Goal: Find contact information: Find contact information

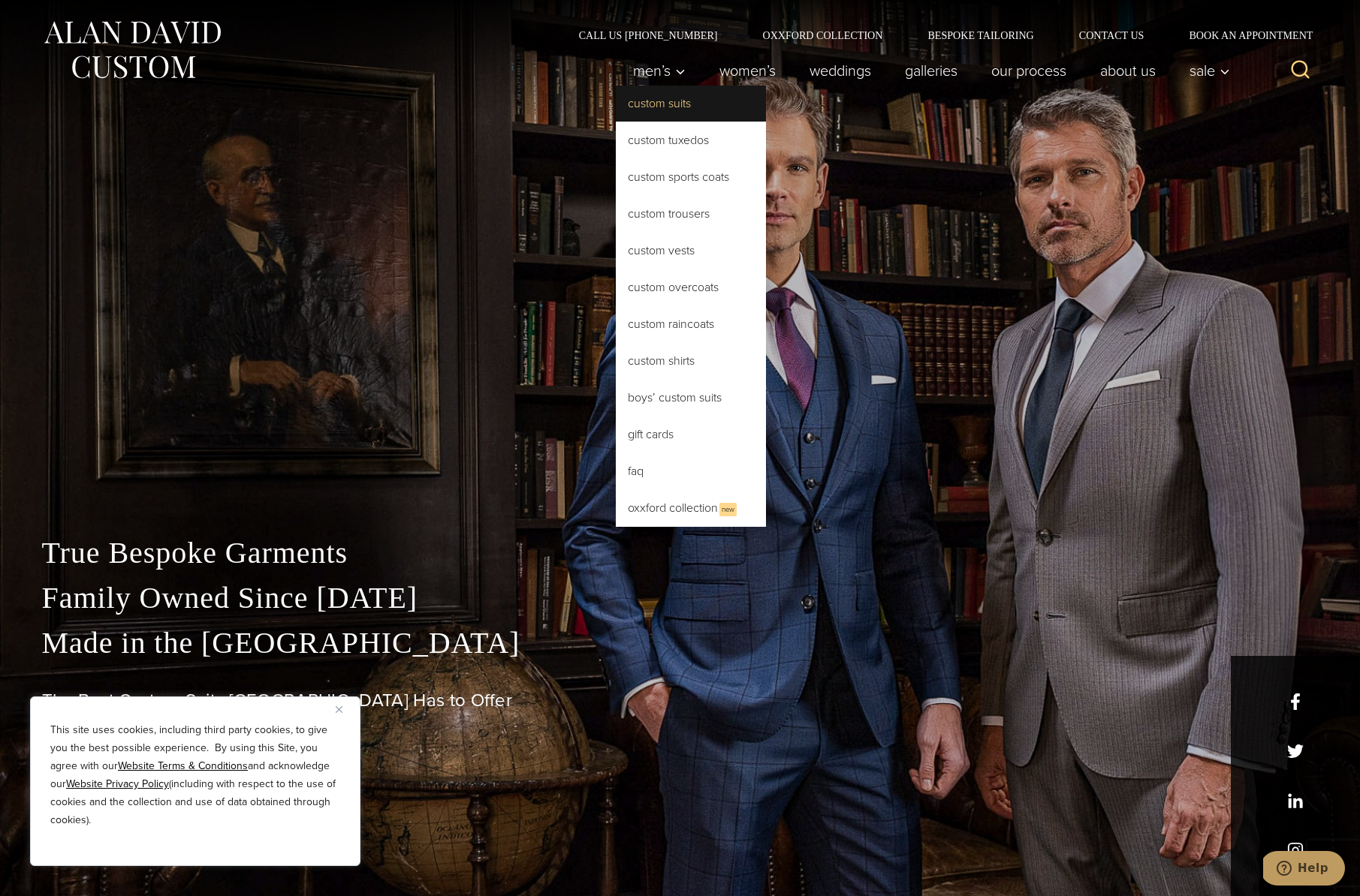
click at [641, 100] on link "Custom Suits" at bounding box center [691, 103] width 151 height 36
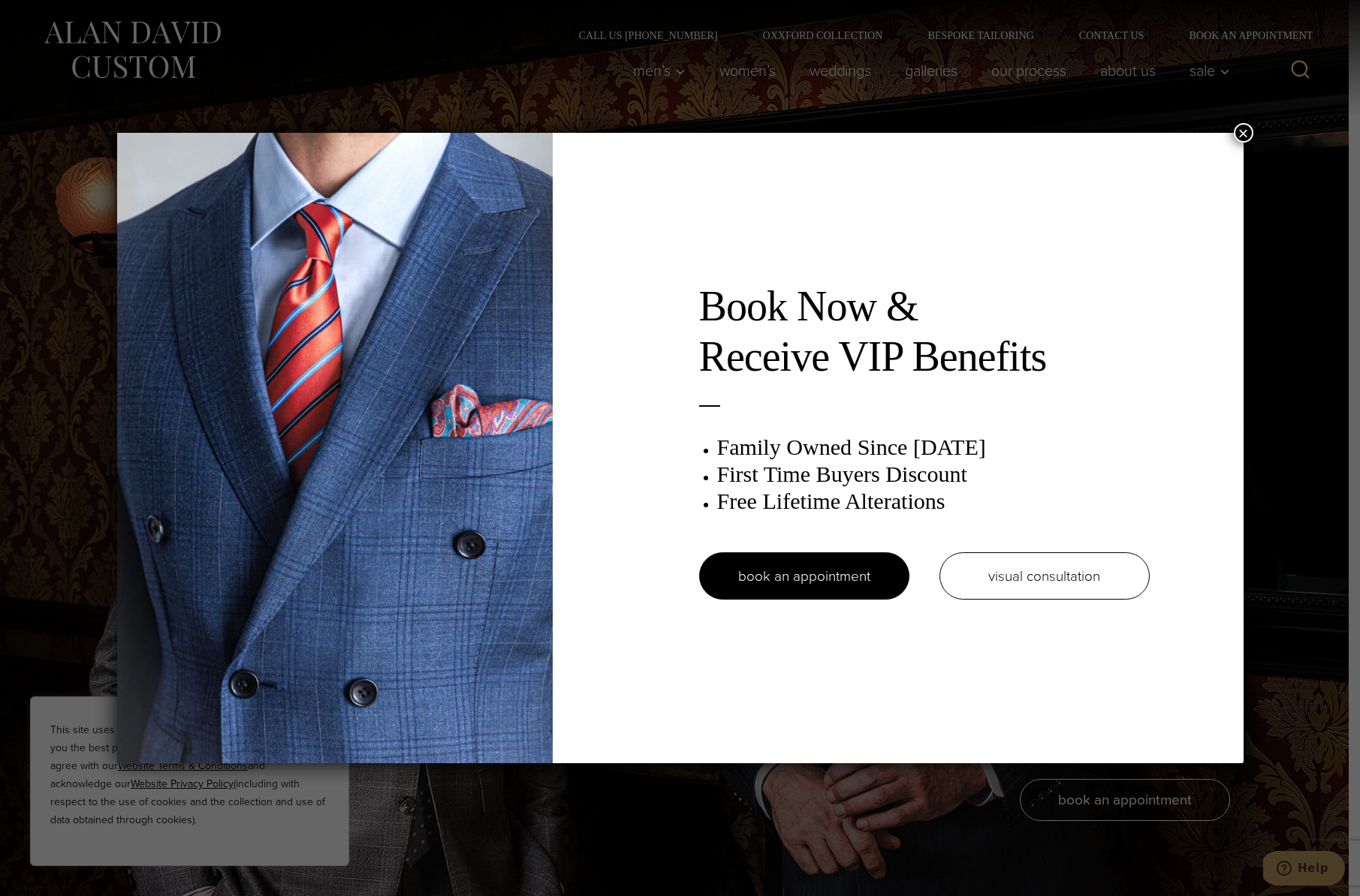
click at [1244, 130] on button "×" at bounding box center [1244, 133] width 20 height 20
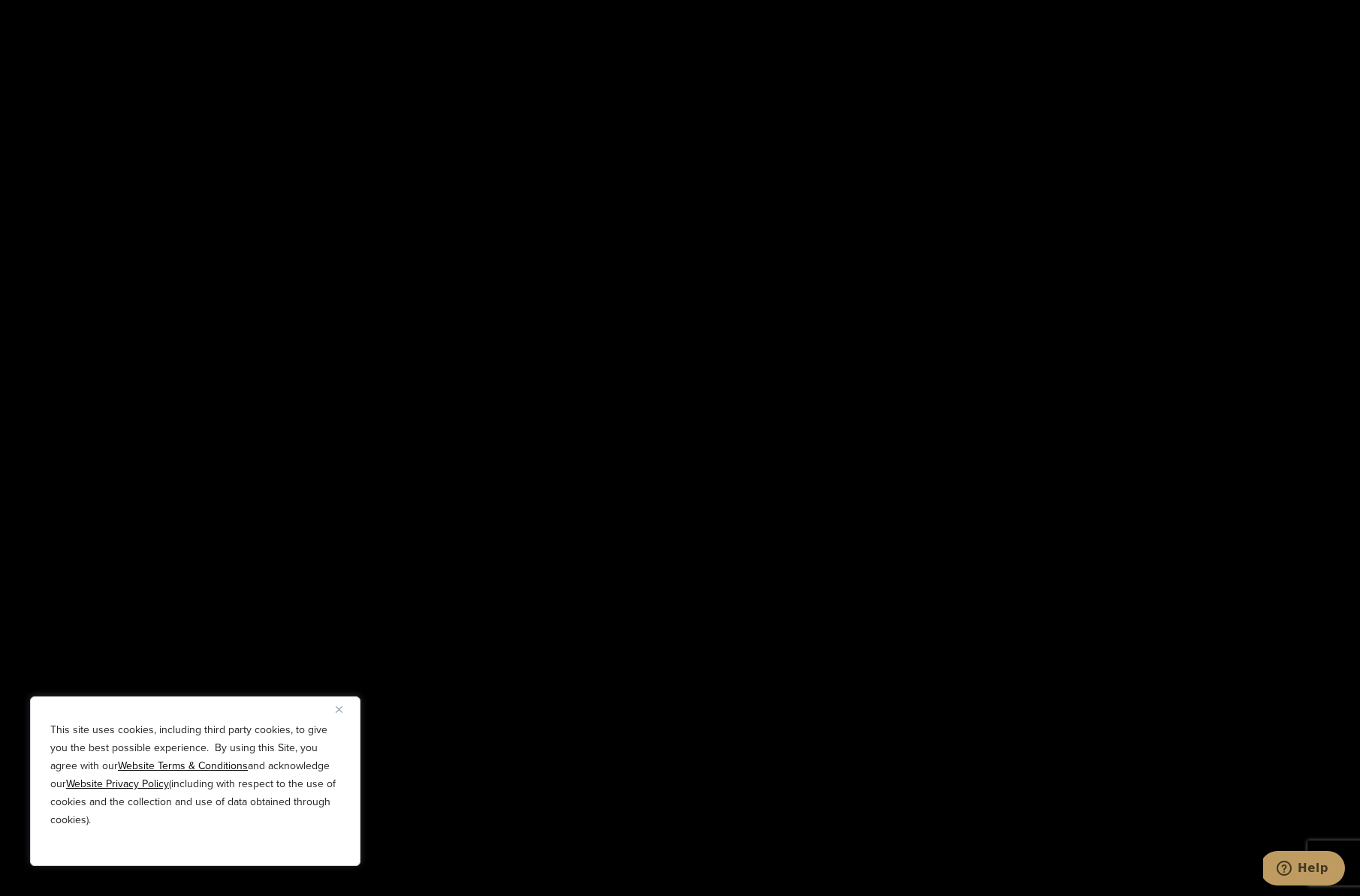
scroll to position [2732, 0]
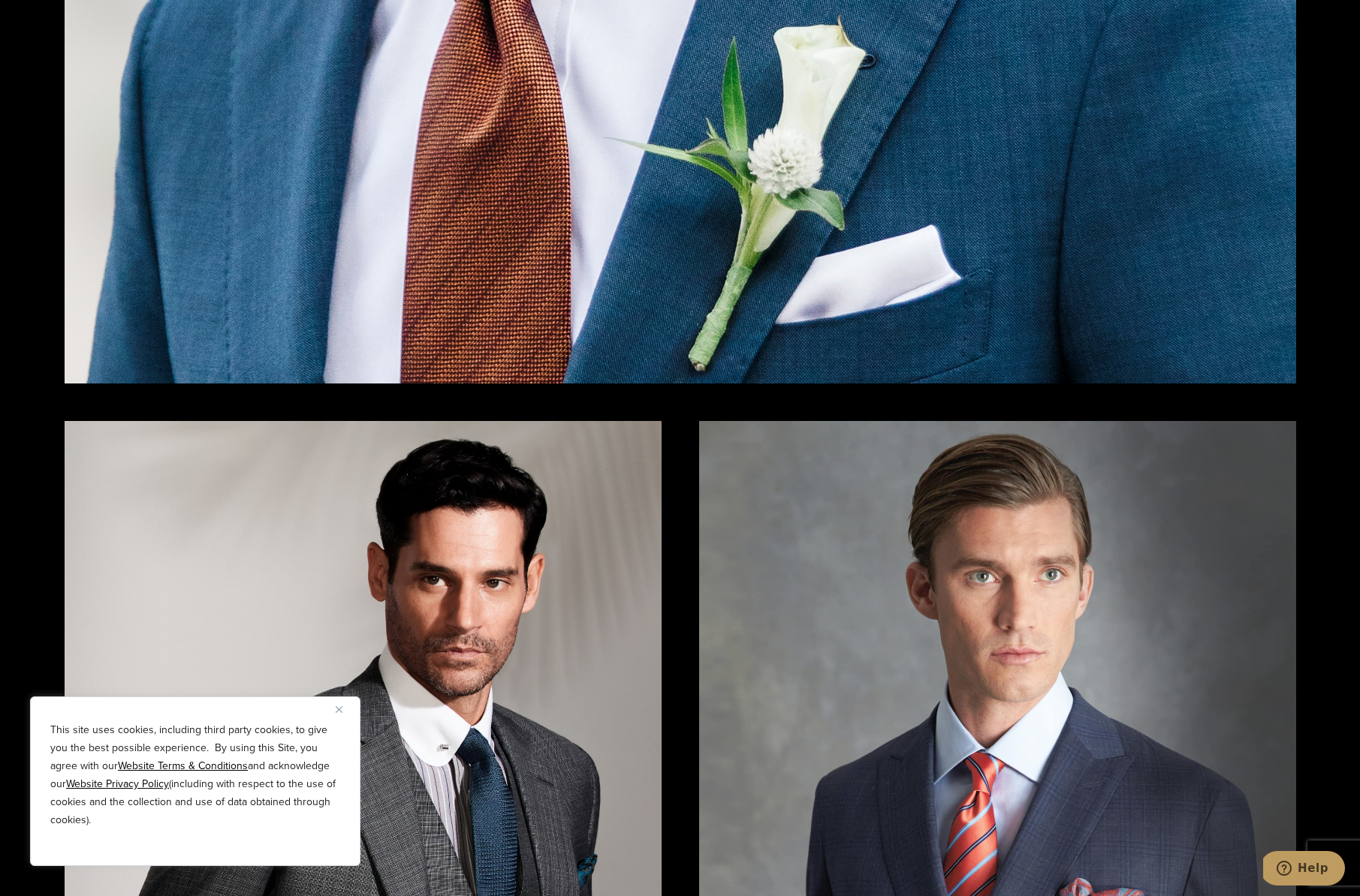
click at [337, 711] on img "Close" at bounding box center [338, 709] width 6 height 6
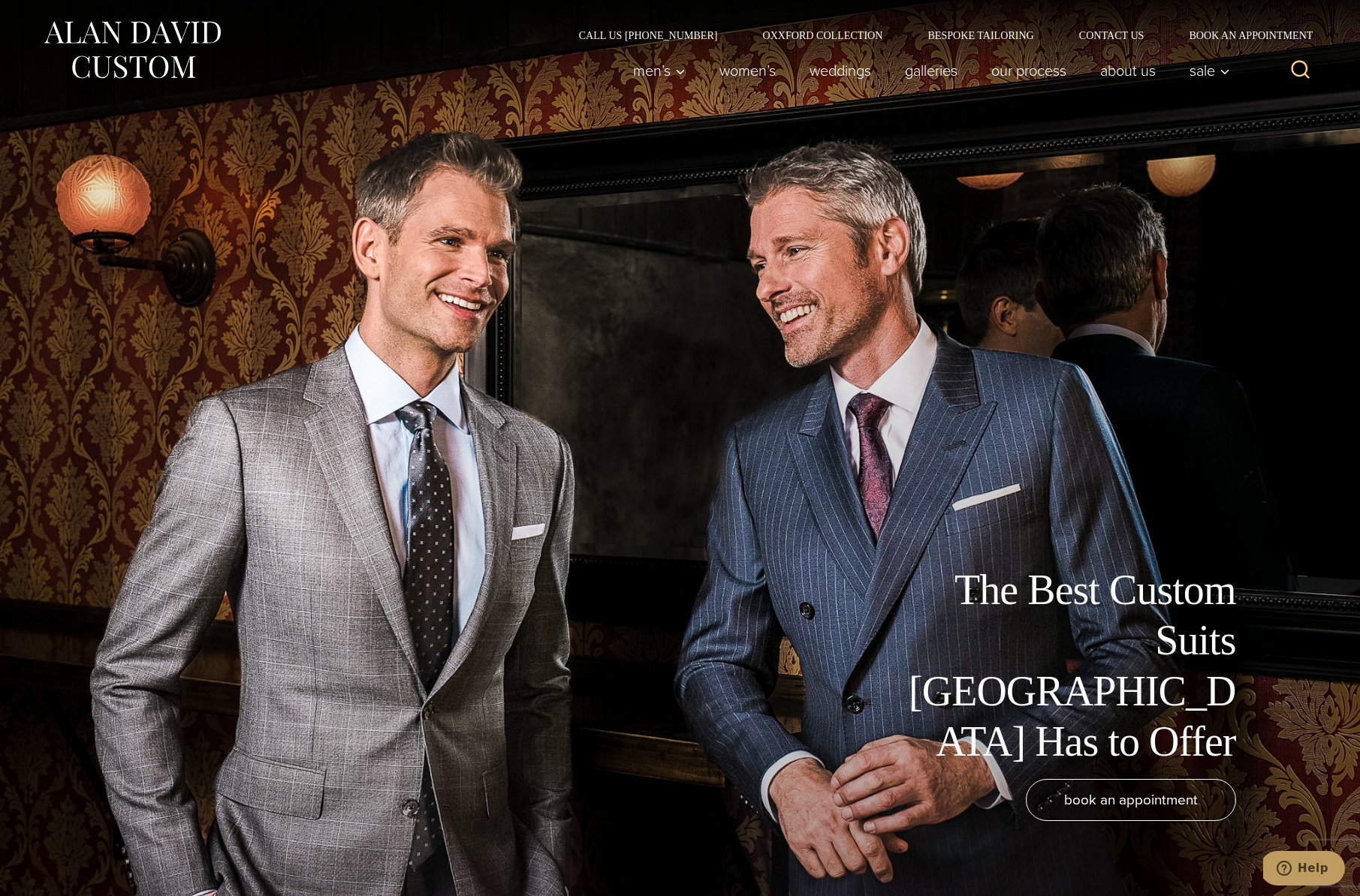
scroll to position [0, 0]
click at [1300, 68] on icon "Search" at bounding box center [1300, 70] width 22 height 22
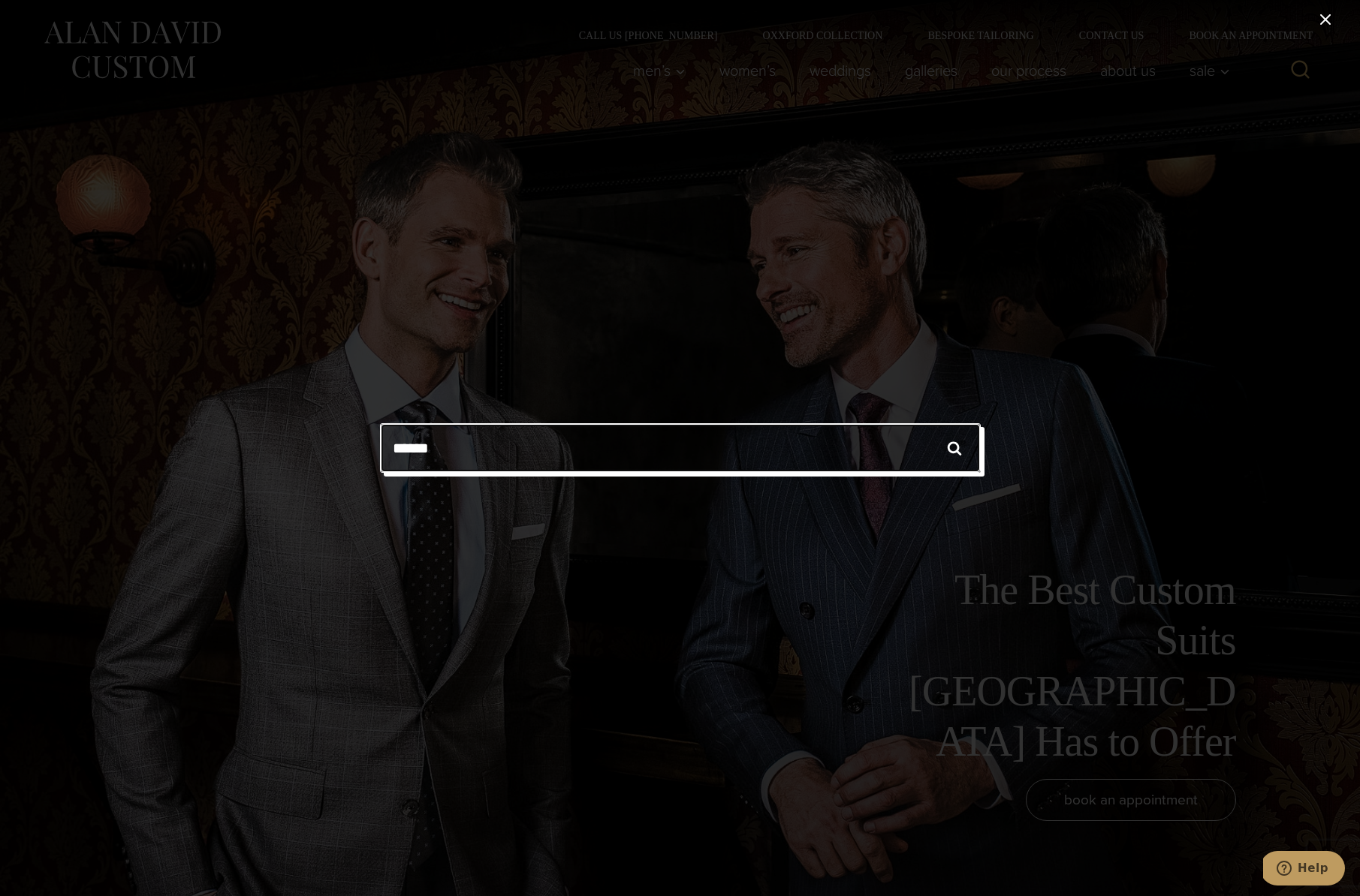
type input "******"
click at [954, 448] on input "******" at bounding box center [954, 448] width 53 height 50
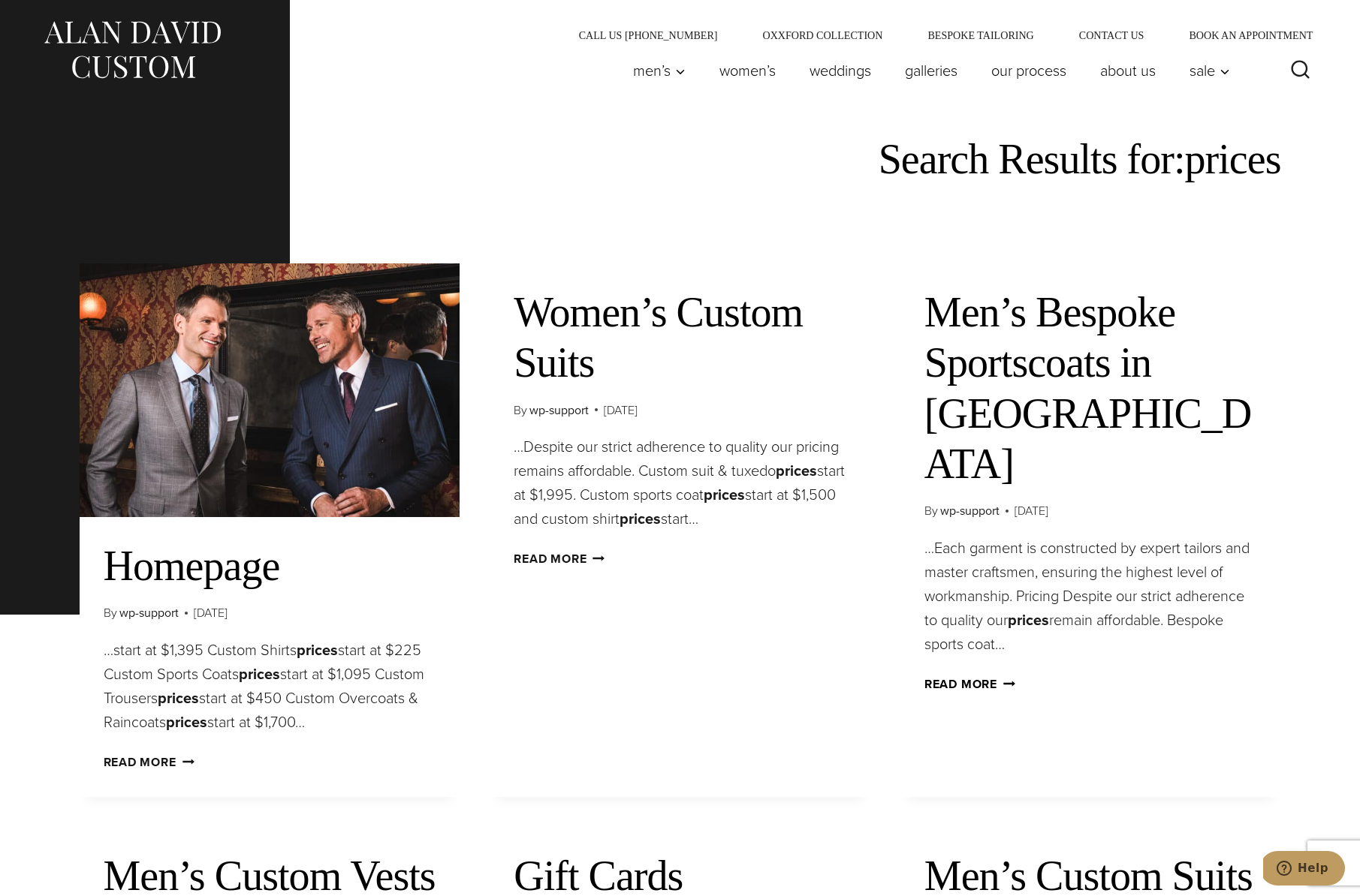
click at [983, 676] on link "Read More Men’s Bespoke Sportscoats in NYC Continue" at bounding box center [970, 684] width 91 height 17
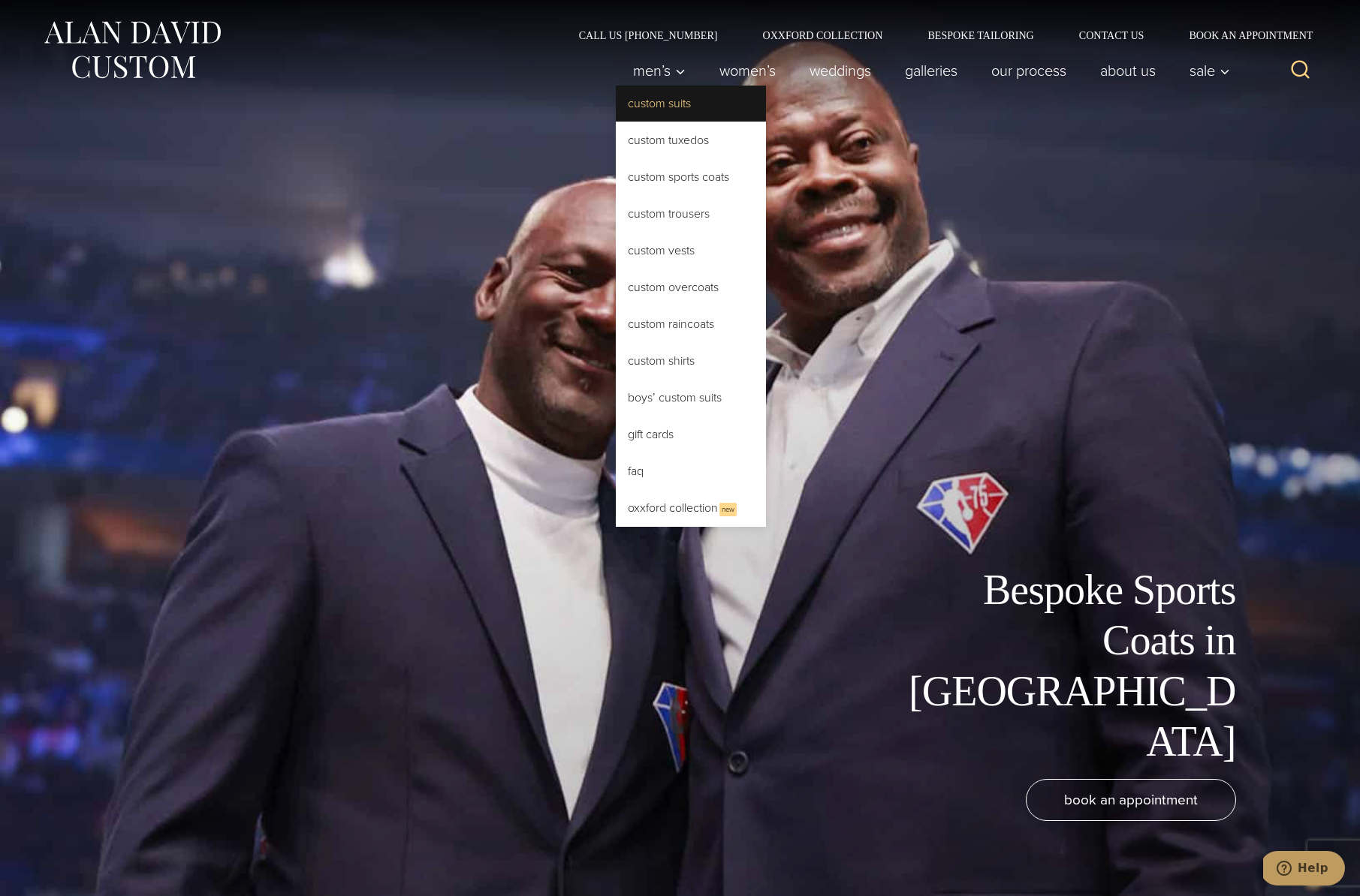
click at [666, 111] on link "Custom Suits" at bounding box center [691, 103] width 151 height 36
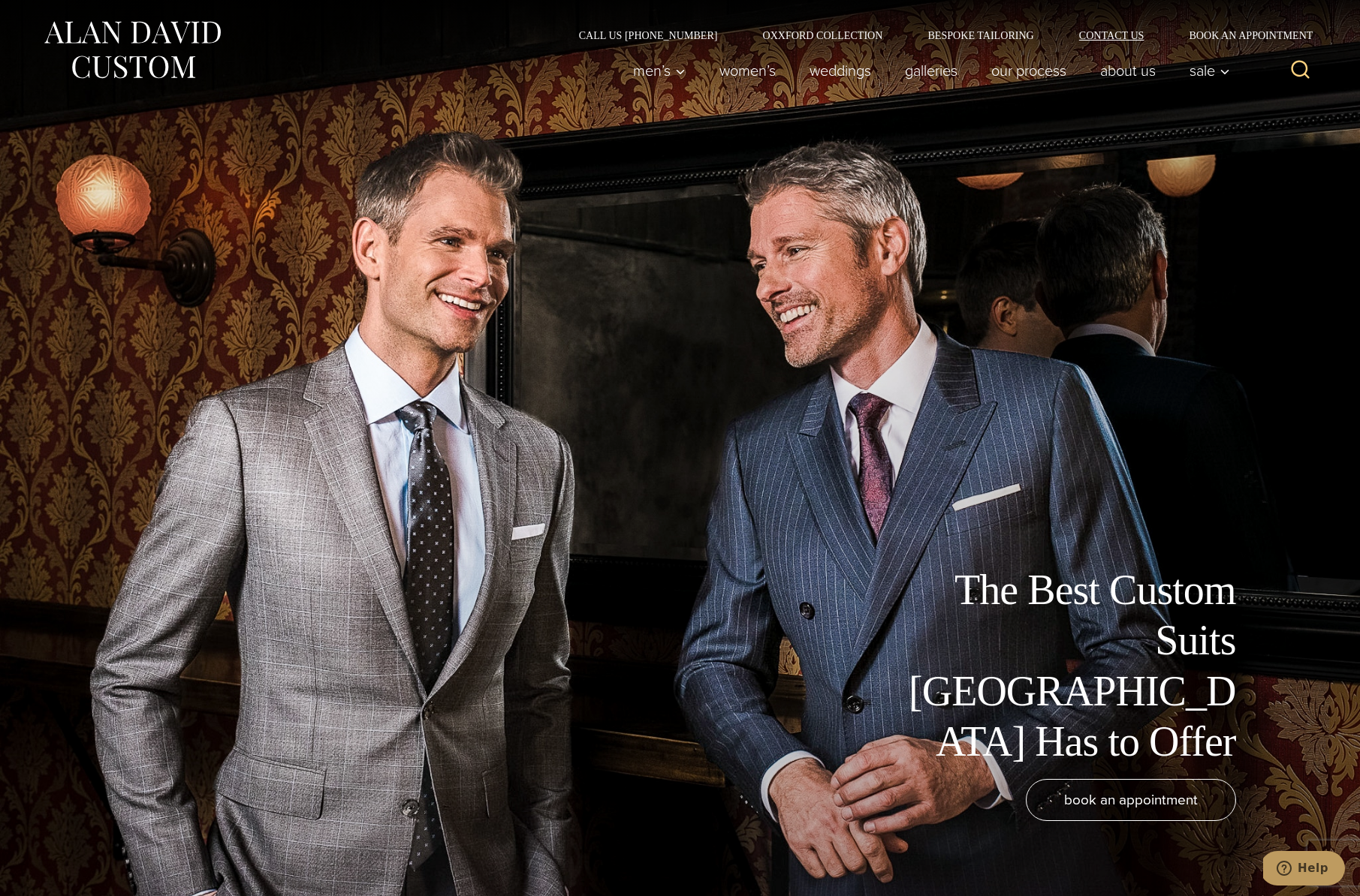
click at [1111, 33] on link "Contact Us" at bounding box center [1112, 35] width 111 height 11
